Goal: Transaction & Acquisition: Purchase product/service

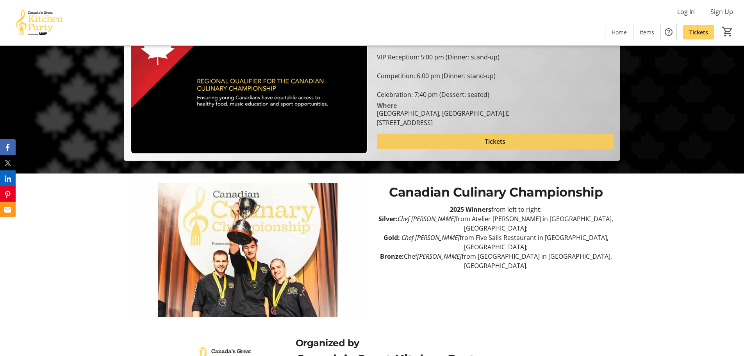
scroll to position [180, 0]
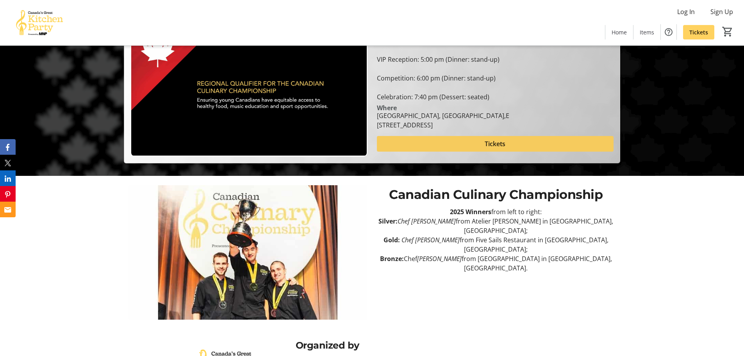
click at [450, 148] on span at bounding box center [495, 143] width 237 height 19
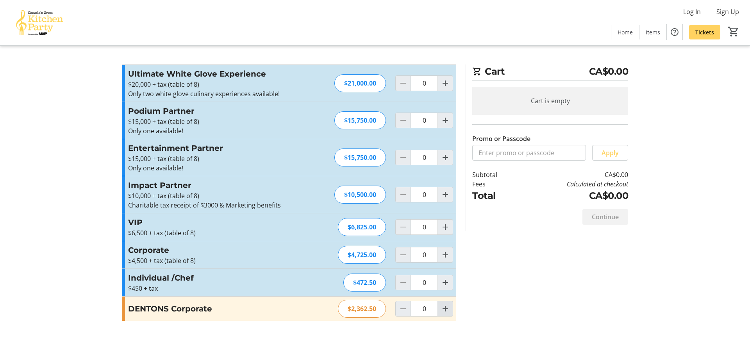
click at [442, 310] on mat-icon "Increment by one" at bounding box center [445, 308] width 9 height 9
click at [401, 313] on mat-icon "Decrement by one" at bounding box center [402, 308] width 9 height 9
click at [443, 305] on mat-icon "Increment by one" at bounding box center [445, 308] width 9 height 9
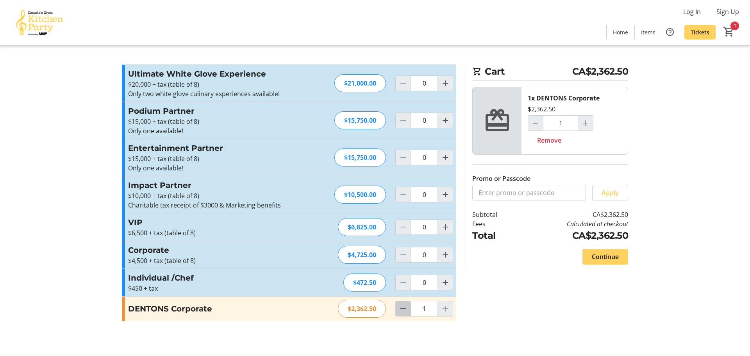
click at [402, 307] on mat-icon "Decrement by one" at bounding box center [402, 308] width 9 height 9
type input "0"
